Goal: Participate in discussion: Engage in conversation with other users on a specific topic

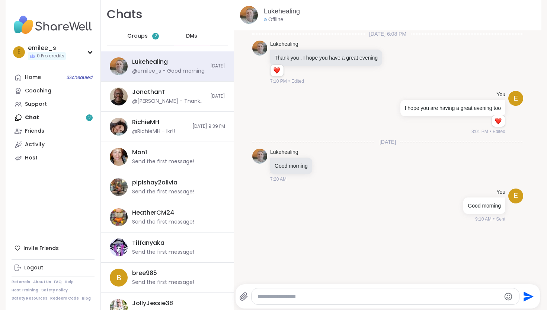
click at [68, 116] on div "Home 3 Scheduled Coaching Support Chat 2 Friends Activity Host" at bounding box center [53, 118] width 83 height 94
click at [147, 38] on div "Groups 2" at bounding box center [143, 36] width 36 height 18
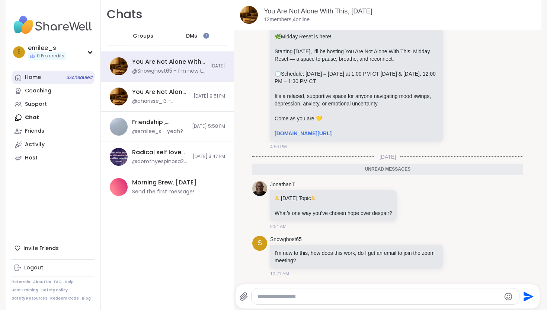
click at [61, 75] on link "Home 3 Scheduled" at bounding box center [53, 77] width 83 height 13
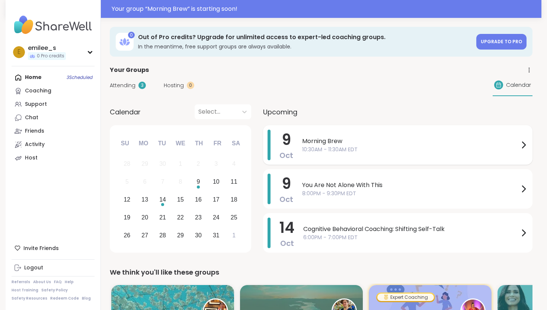
click at [487, 146] on span "10:30AM - 11:30AM EDT" at bounding box center [410, 149] width 217 height 8
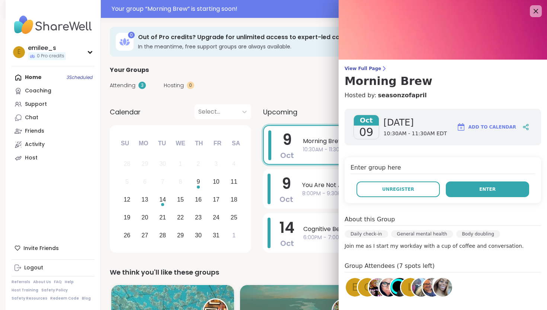
click at [467, 190] on button "Enter" at bounding box center [487, 189] width 83 height 16
click at [492, 184] on button "Enter" at bounding box center [487, 189] width 83 height 16
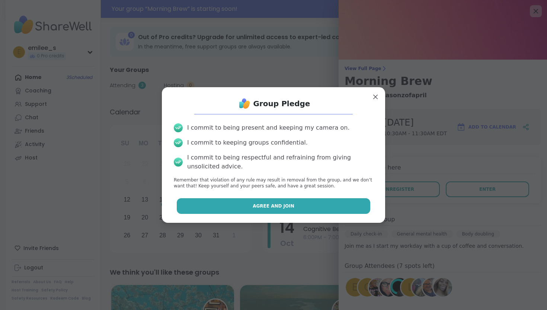
click at [307, 203] on button "Agree and Join" at bounding box center [274, 206] width 194 height 16
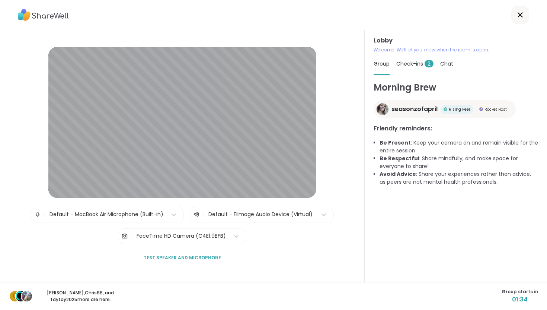
click at [419, 66] on span "Check-ins 2" at bounding box center [414, 63] width 37 height 7
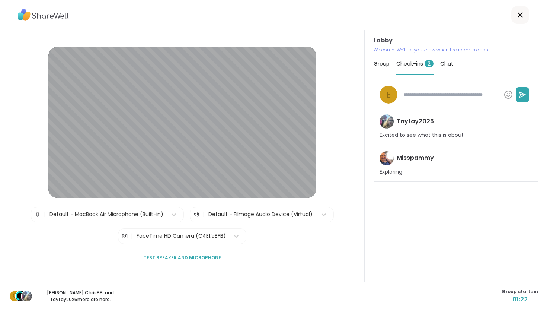
type textarea "*"
click at [389, 63] on span "Group" at bounding box center [382, 63] width 16 height 7
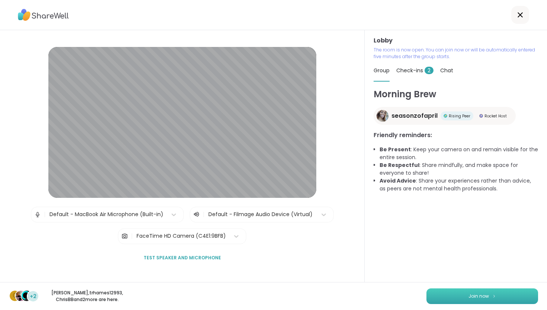
click at [458, 292] on button "Join now" at bounding box center [482, 296] width 112 height 16
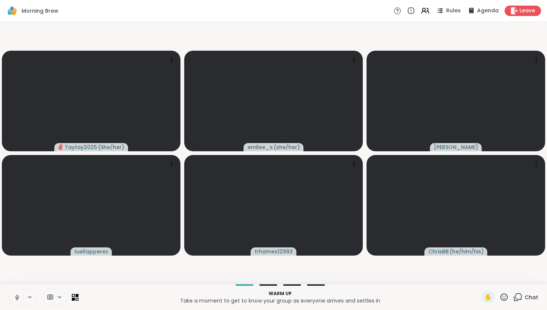
click at [13, 297] on button at bounding box center [16, 297] width 14 height 16
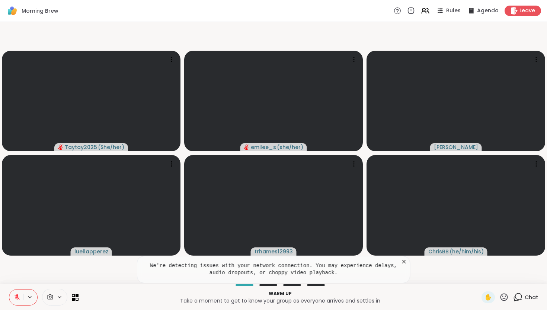
click at [518, 297] on icon at bounding box center [517, 296] width 9 height 9
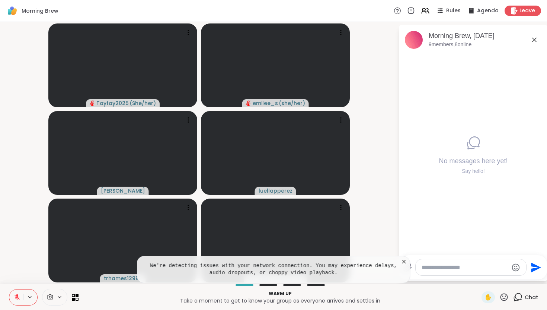
click at [536, 41] on icon at bounding box center [534, 39] width 9 height 9
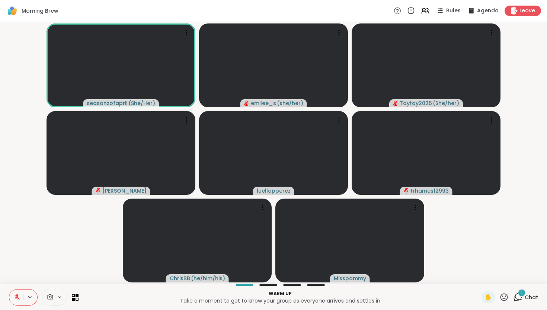
click at [519, 295] on icon at bounding box center [517, 296] width 9 height 9
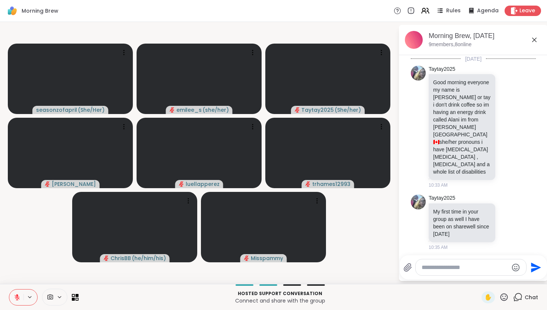
click at [15, 296] on icon at bounding box center [17, 296] width 5 height 5
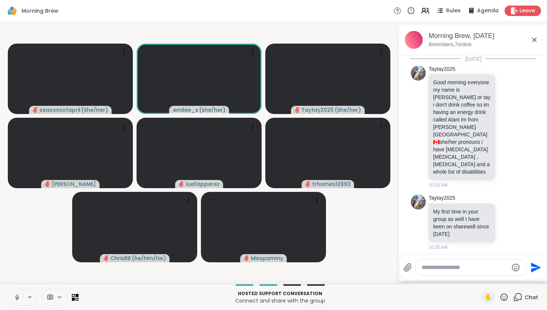
click at [16, 296] on icon at bounding box center [17, 297] width 4 height 2
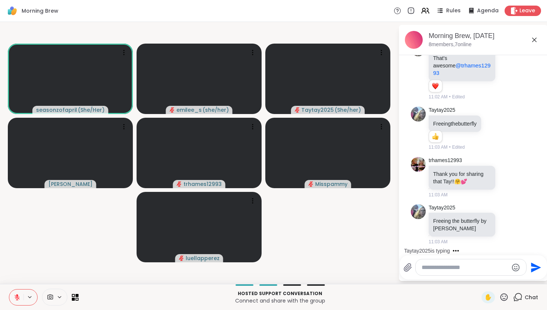
scroll to position [1666, 0]
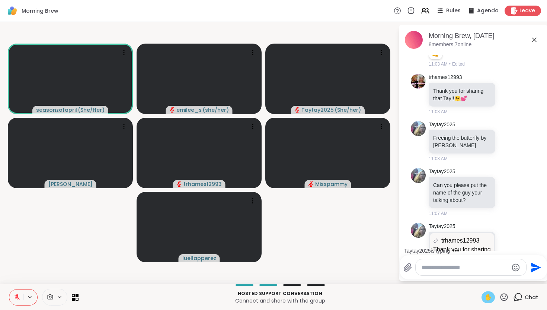
click at [488, 294] on span "✋" at bounding box center [487, 296] width 7 height 9
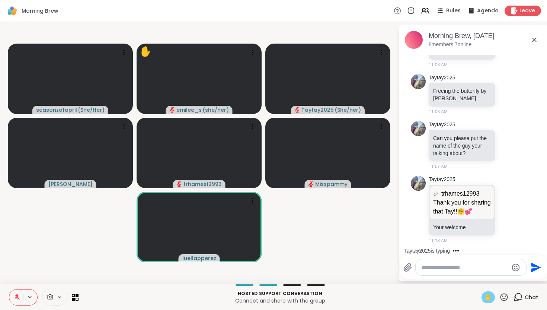
scroll to position [1768, 0]
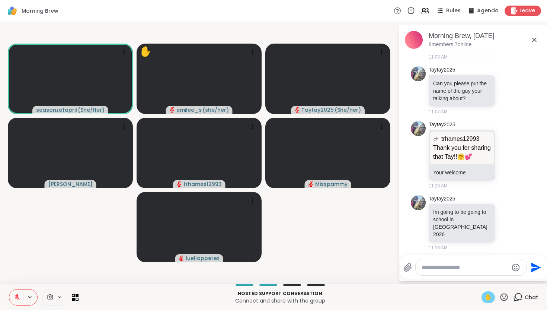
click at [487, 300] on span "✋" at bounding box center [487, 296] width 7 height 9
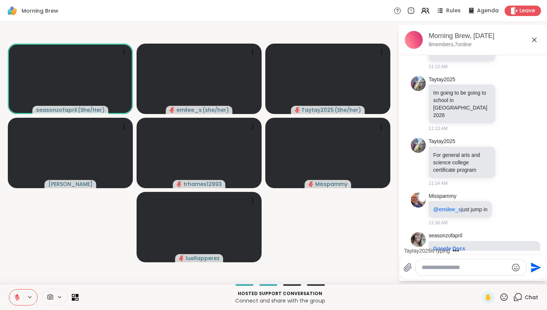
scroll to position [1892, 0]
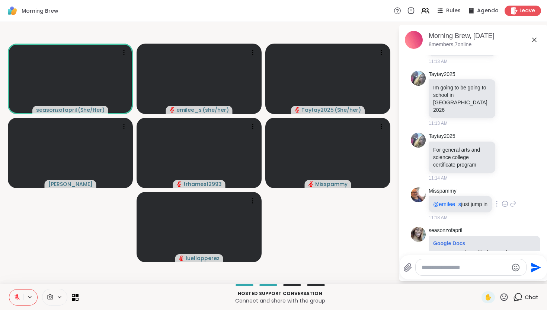
click at [506, 201] on icon at bounding box center [505, 204] width 6 height 6
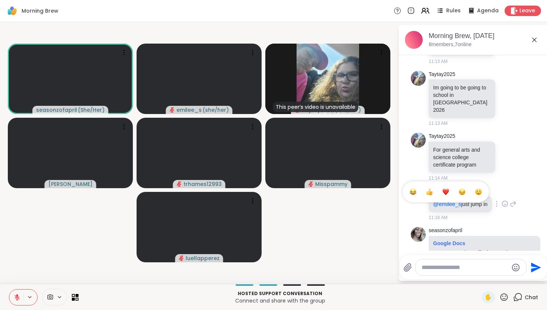
click at [433, 184] on button "Select Reaction: Thumbs up" at bounding box center [429, 191] width 15 height 15
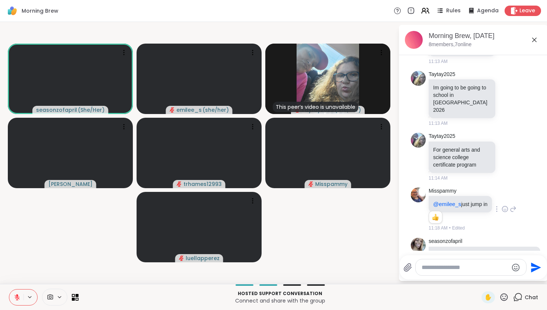
scroll to position [1903, 0]
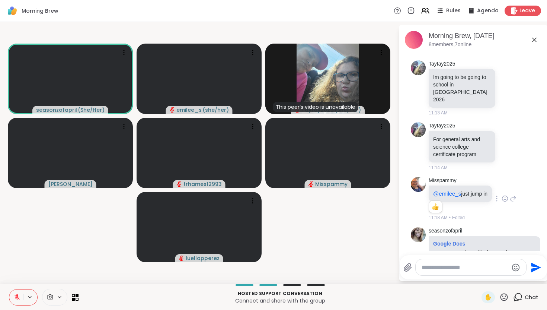
click at [437, 268] on textarea "Type your message" at bounding box center [465, 266] width 87 height 7
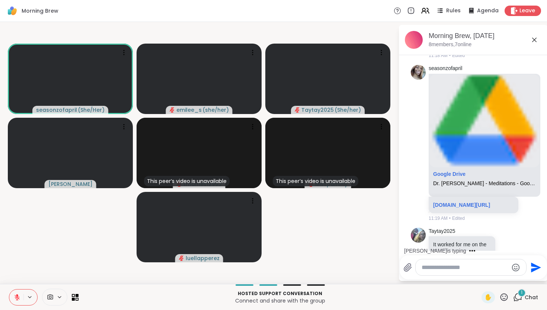
scroll to position [2174, 0]
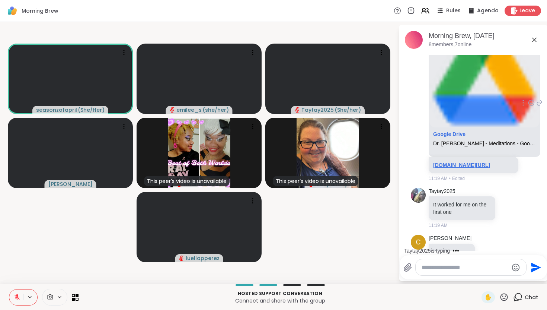
click at [450, 162] on link "drive.google.com/drive/folders/1-D30atKj3aOMEOJoeEl27n_XCF3lFExy?usp=drive_link" at bounding box center [461, 165] width 57 height 6
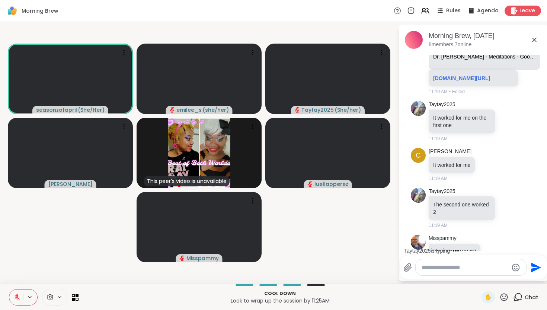
scroll to position [2301, 0]
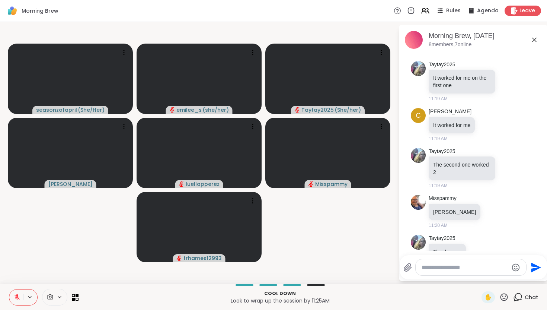
click at [16, 295] on icon at bounding box center [17, 297] width 7 height 7
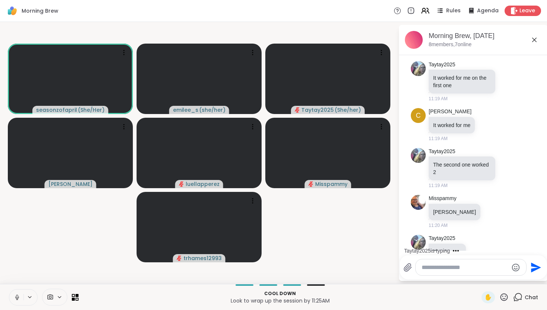
click at [15, 297] on icon at bounding box center [17, 297] width 4 height 2
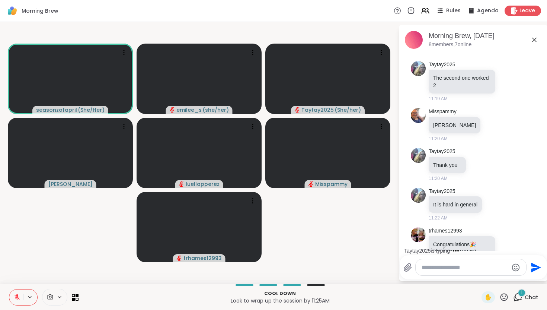
scroll to position [2427, 0]
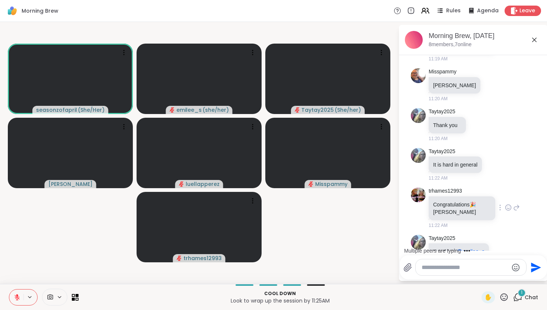
click at [508, 204] on icon at bounding box center [508, 207] width 7 height 7
click at [454, 188] on button "Select Reaction: Heart" at bounding box center [449, 195] width 15 height 15
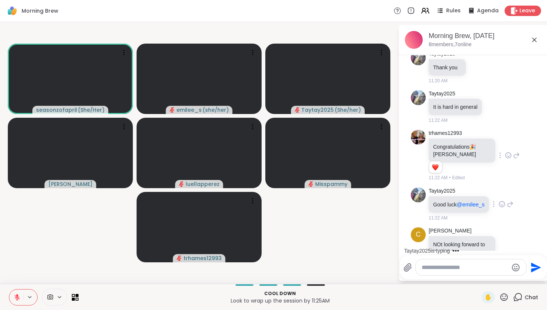
click at [505, 200] on icon at bounding box center [502, 203] width 7 height 7
click at [508, 185] on button "Select Reaction: Heart" at bounding box center [501, 192] width 15 height 15
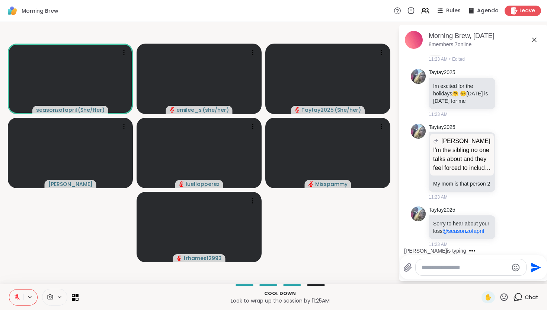
scroll to position [2864, 0]
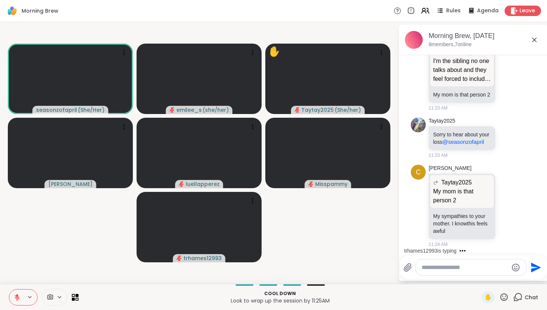
click at [447, 266] on textarea "Type your message" at bounding box center [465, 266] width 87 height 7
type textarea "*"
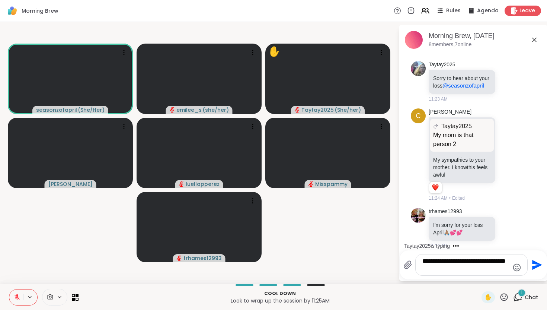
scroll to position [3009, 0]
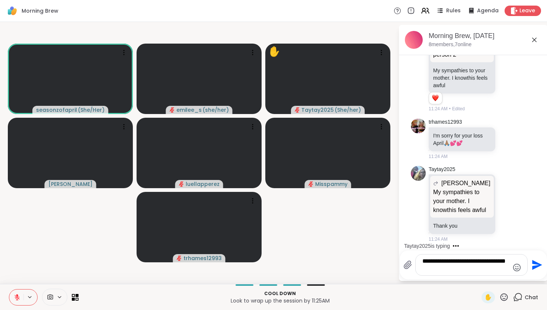
type textarea "**********"
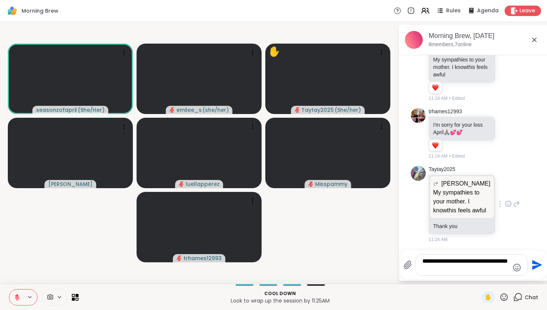
scroll to position [3030, 0]
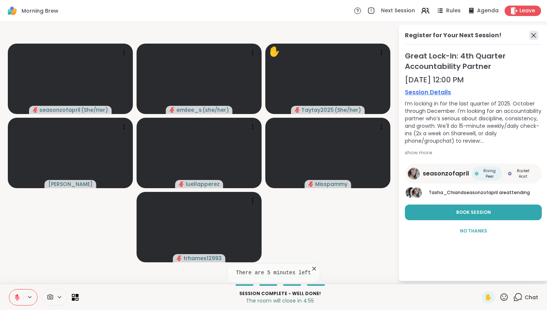
click at [531, 35] on icon at bounding box center [533, 35] width 9 height 9
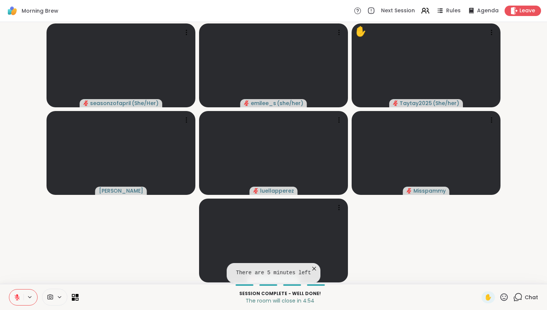
click at [519, 295] on icon at bounding box center [517, 296] width 9 height 9
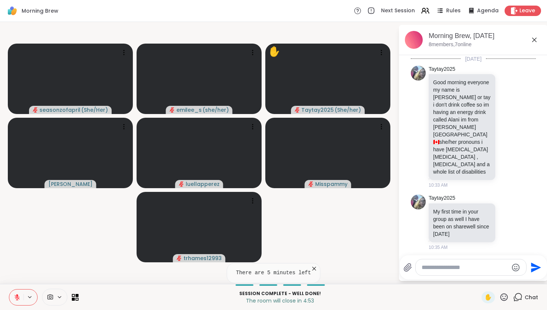
scroll to position [3026, 0]
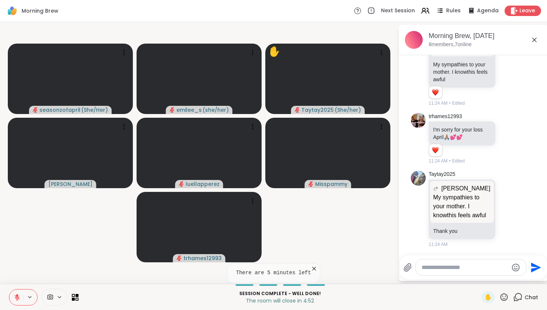
click at [477, 268] on textarea "Type your message" at bounding box center [465, 266] width 87 height 7
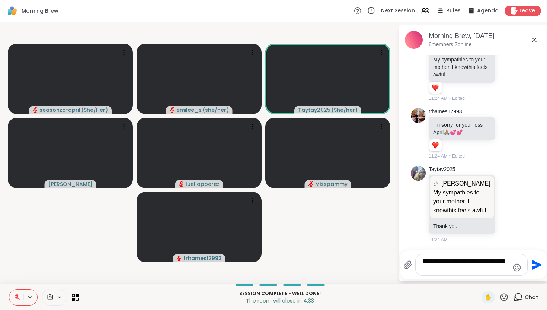
type textarea "**********"
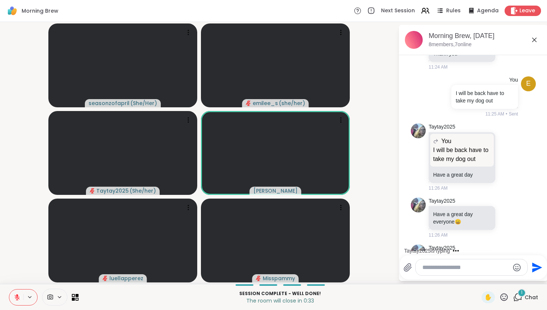
scroll to position [3241, 0]
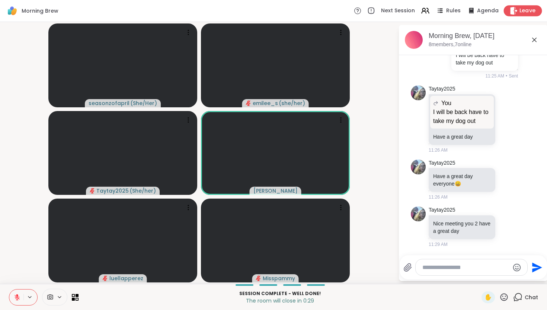
click at [519, 12] on div "Leave" at bounding box center [523, 10] width 38 height 11
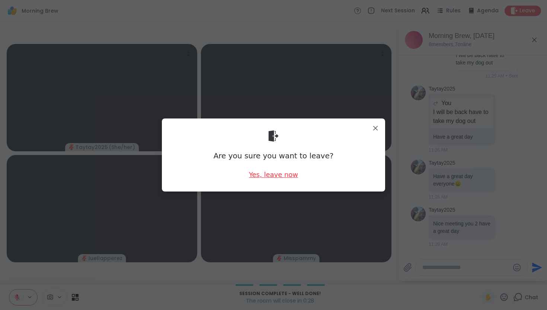
click at [289, 174] on div "Yes, leave now" at bounding box center [273, 174] width 49 height 9
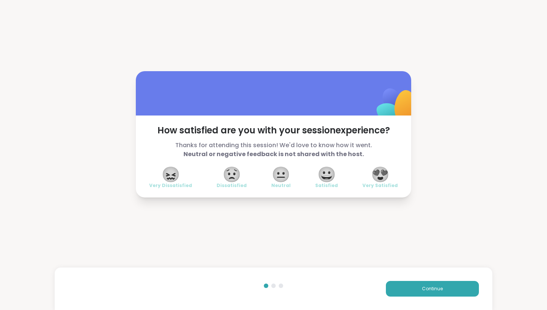
click at [379, 175] on span "😍" at bounding box center [380, 173] width 19 height 13
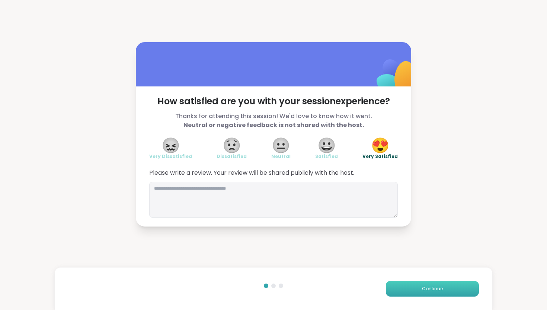
click at [436, 286] on span "Continue" at bounding box center [432, 288] width 21 height 7
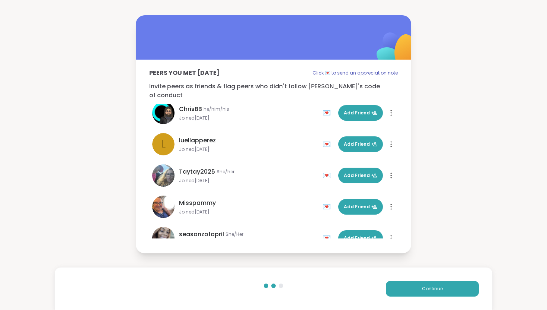
scroll to position [85, 0]
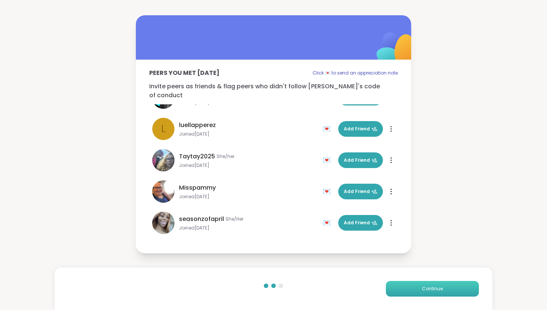
click at [397, 286] on button "Continue" at bounding box center [432, 289] width 93 height 16
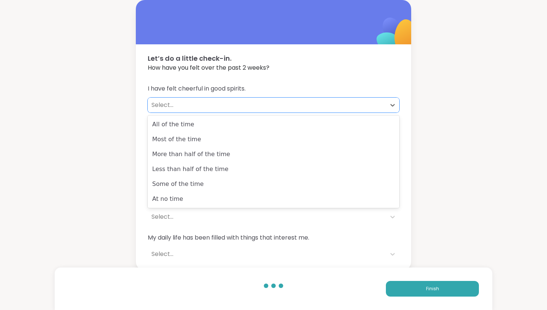
click at [288, 108] on div "Select..." at bounding box center [266, 104] width 231 height 9
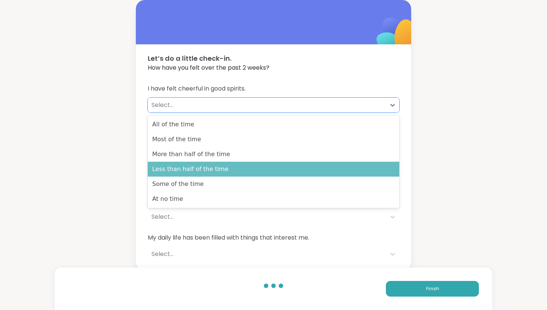
click at [269, 168] on div "Less than half of the time" at bounding box center [274, 168] width 252 height 15
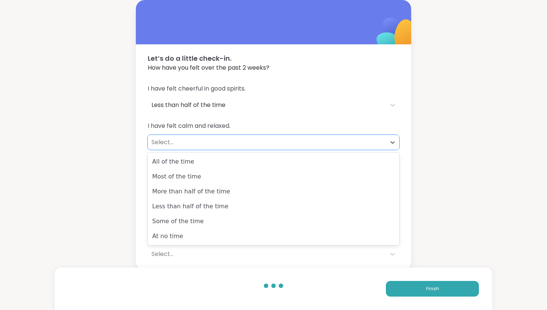
click at [259, 136] on div "Select..." at bounding box center [267, 142] width 238 height 15
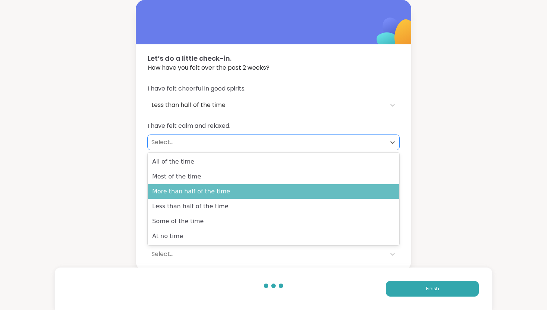
click at [249, 193] on div "More than half of the time" at bounding box center [274, 191] width 252 height 15
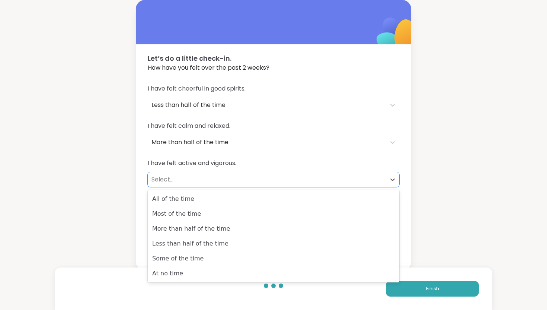
click at [240, 184] on div "Select..." at bounding box center [267, 179] width 238 height 15
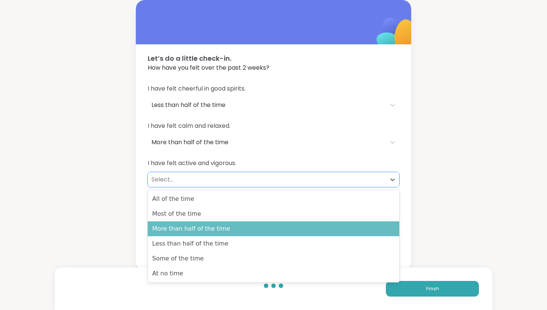
click at [232, 224] on div "More than half of the time" at bounding box center [274, 228] width 252 height 15
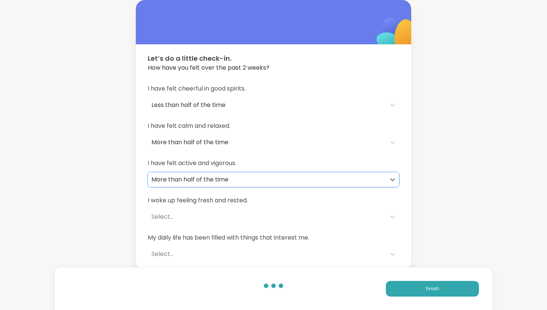
scroll to position [2, 0]
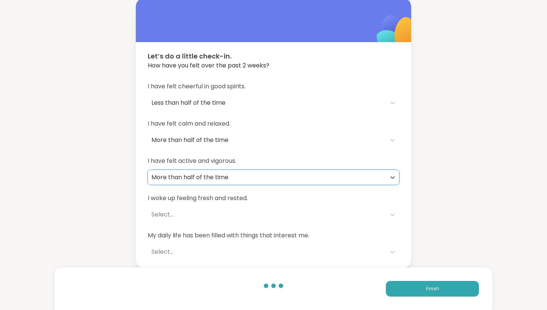
click at [231, 214] on div "Select..." at bounding box center [266, 214] width 231 height 9
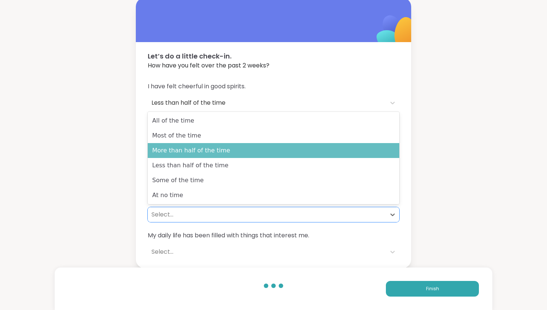
click at [243, 156] on div "More than half of the time" at bounding box center [274, 150] width 252 height 15
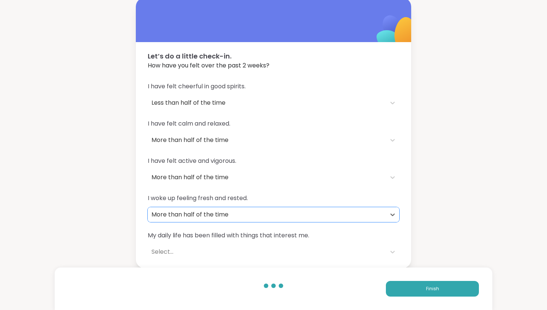
click at [217, 251] on div "Select..." at bounding box center [266, 251] width 231 height 9
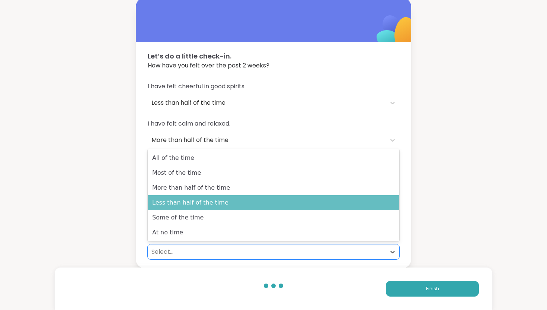
click at [215, 198] on div "Less than half of the time" at bounding box center [274, 202] width 252 height 15
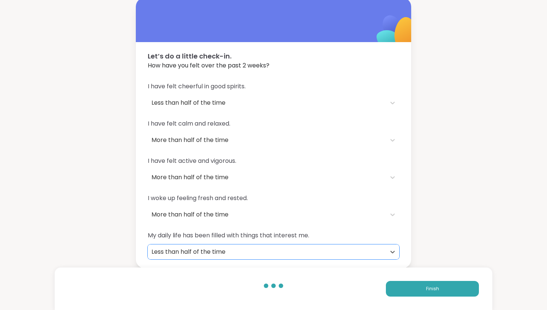
click at [362, 250] on div "Less than half of the time" at bounding box center [266, 251] width 231 height 9
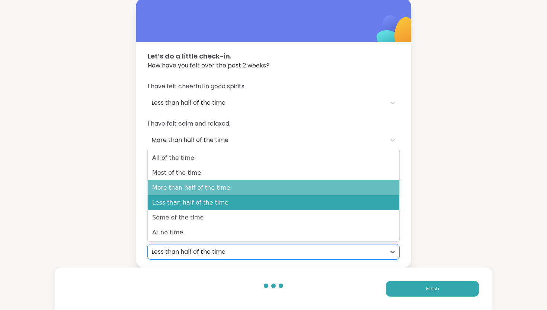
click at [350, 192] on div "More than half of the time" at bounding box center [274, 187] width 252 height 15
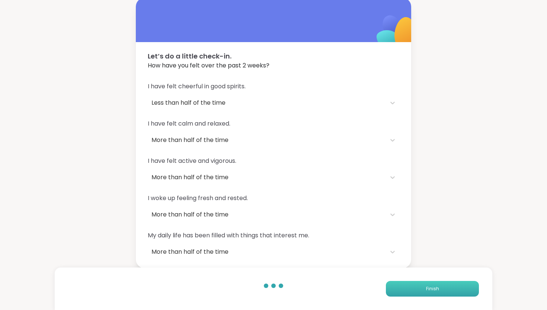
click at [422, 286] on button "Finish" at bounding box center [432, 289] width 93 height 16
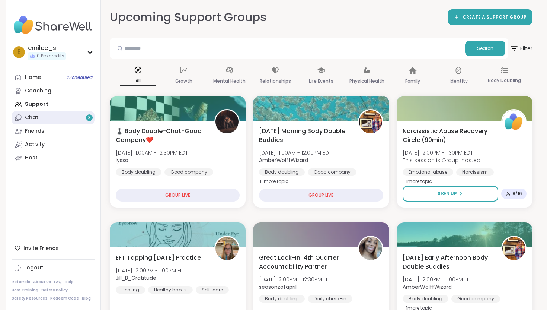
click at [58, 116] on link "Chat 3" at bounding box center [53, 117] width 83 height 13
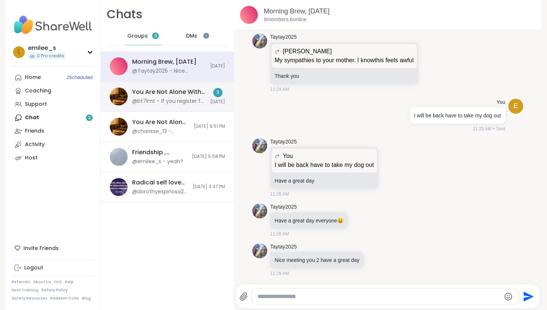
click at [175, 91] on div "You Are Not Alone With This, Oct 09" at bounding box center [169, 92] width 74 height 8
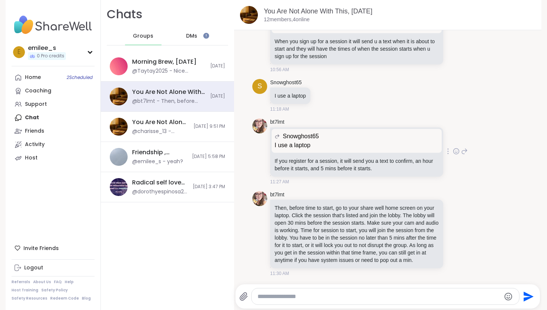
scroll to position [487, 0]
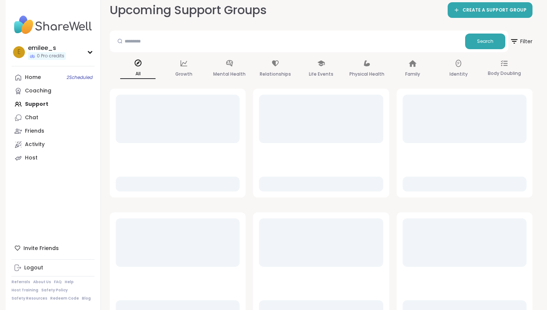
scroll to position [13, 0]
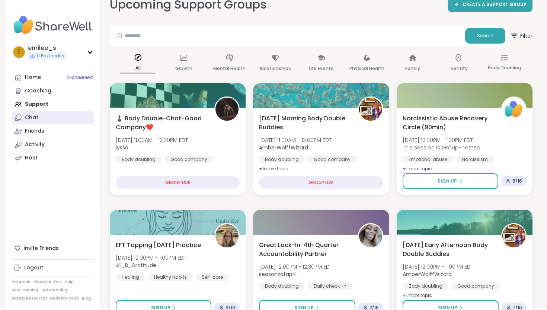
click at [36, 118] on div "Chat" at bounding box center [31, 117] width 13 height 7
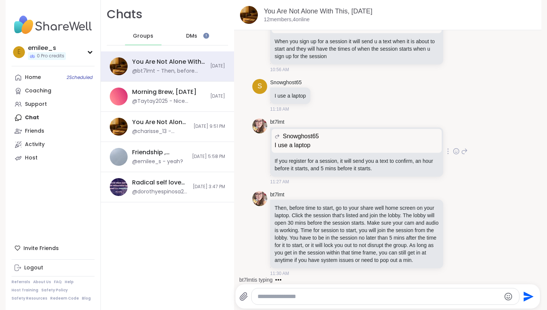
scroll to position [480, 0]
click at [58, 76] on link "Home 2 Scheduled" at bounding box center [53, 77] width 83 height 13
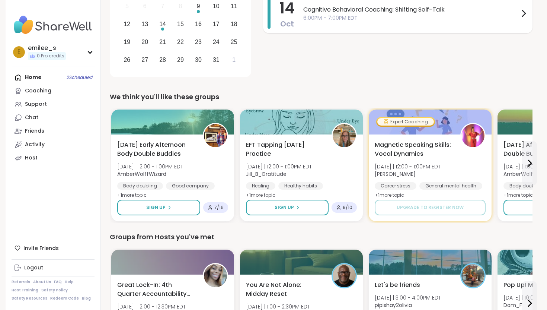
scroll to position [166, 0]
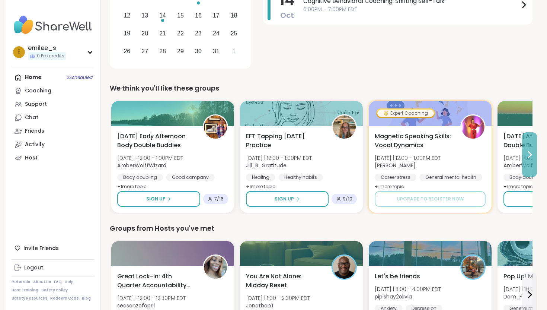
click at [528, 159] on button at bounding box center [529, 154] width 15 height 45
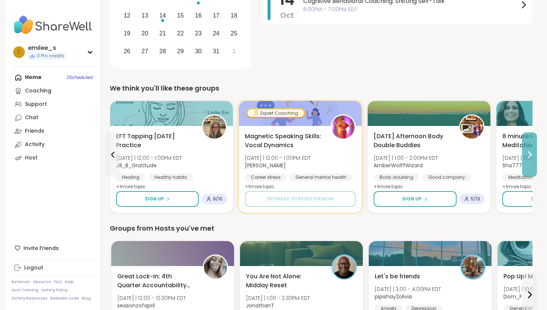
click at [528, 159] on button at bounding box center [529, 154] width 15 height 45
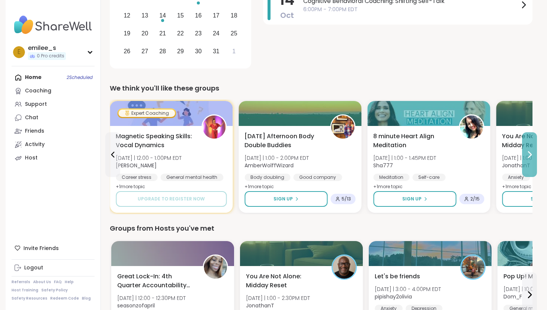
click at [528, 159] on button at bounding box center [529, 154] width 15 height 45
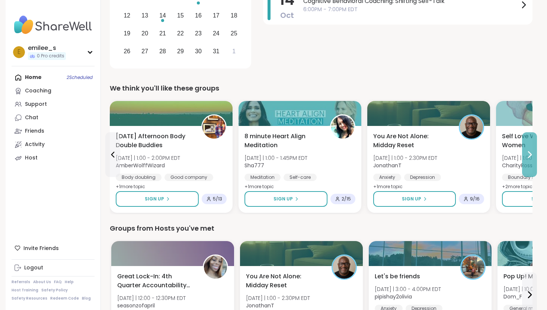
click at [528, 159] on button at bounding box center [529, 154] width 15 height 45
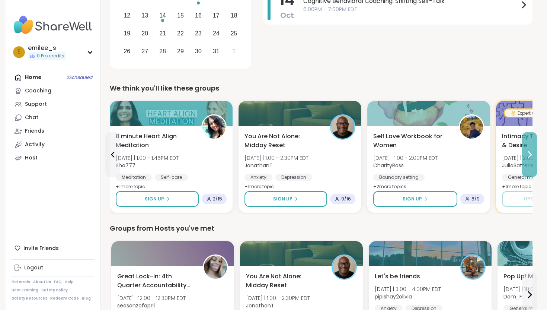
click at [528, 159] on button at bounding box center [529, 154] width 15 height 45
